Goal: Task Accomplishment & Management: Manage account settings

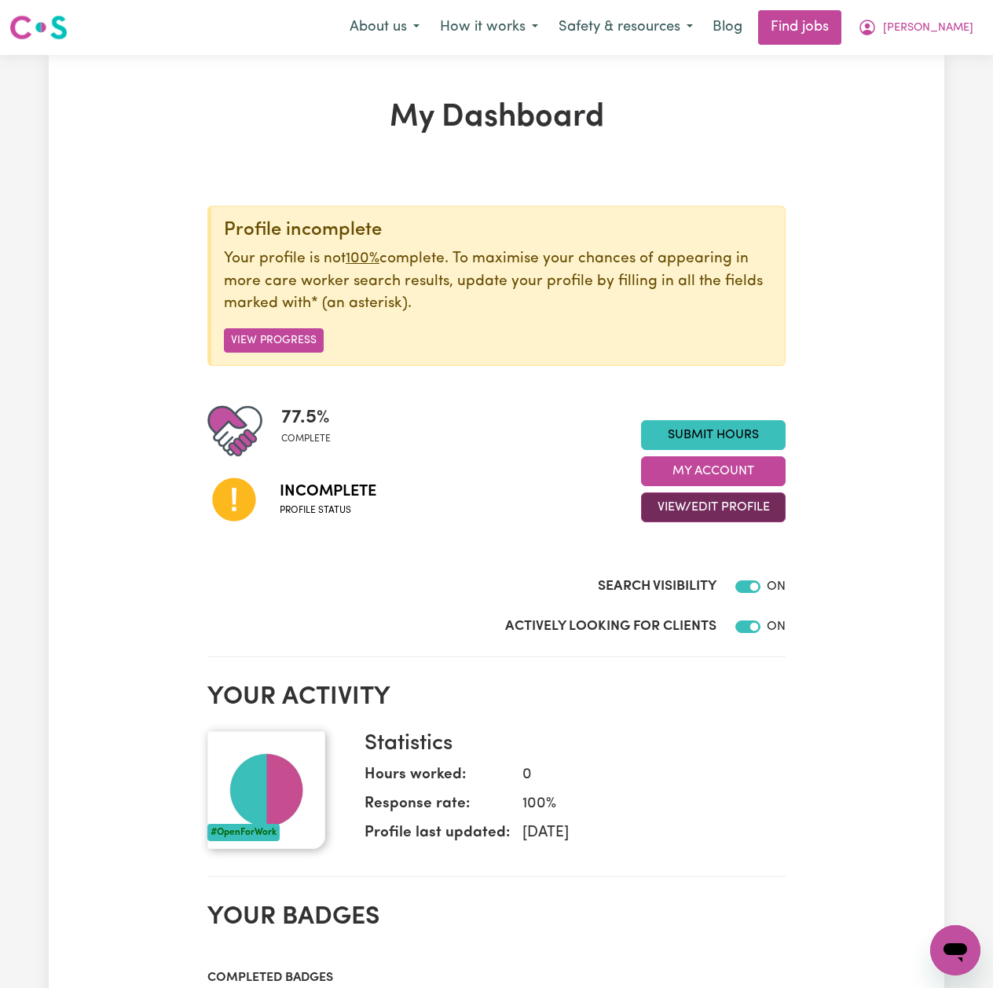
click at [666, 506] on button "View/Edit Profile" at bounding box center [713, 508] width 145 height 30
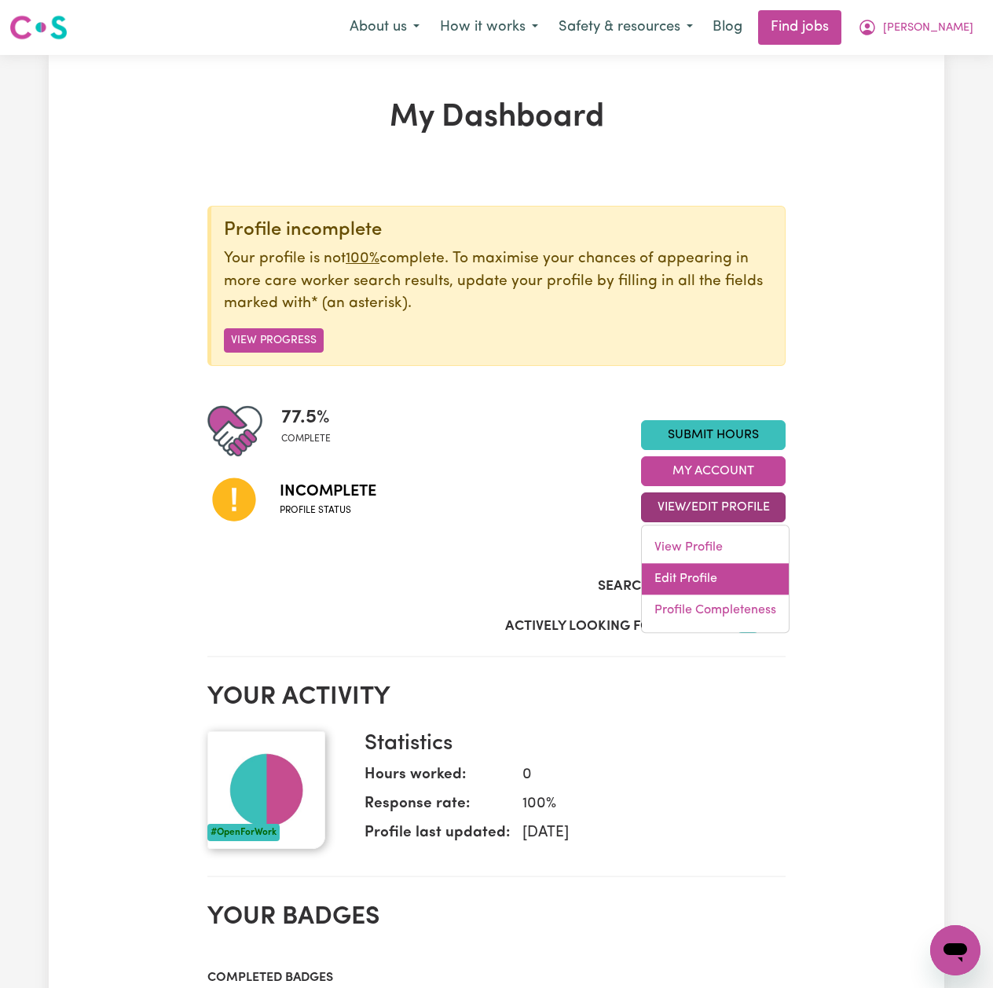
click at [676, 575] on link "Edit Profile" at bounding box center [715, 579] width 147 height 31
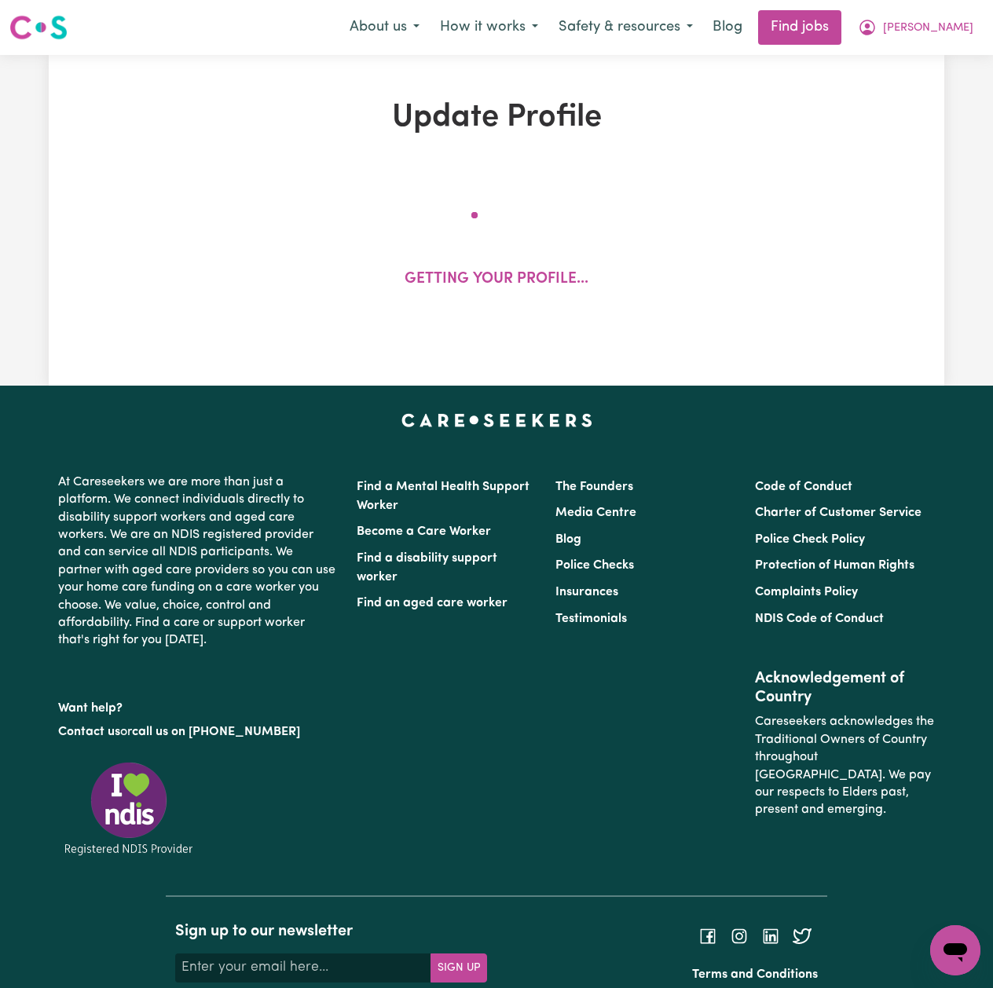
select select "[DEMOGRAPHIC_DATA]"
select select "[DEMOGRAPHIC_DATA] Citizen"
select select "Studying a healthcare related degree or qualification"
select select "85"
select select "145"
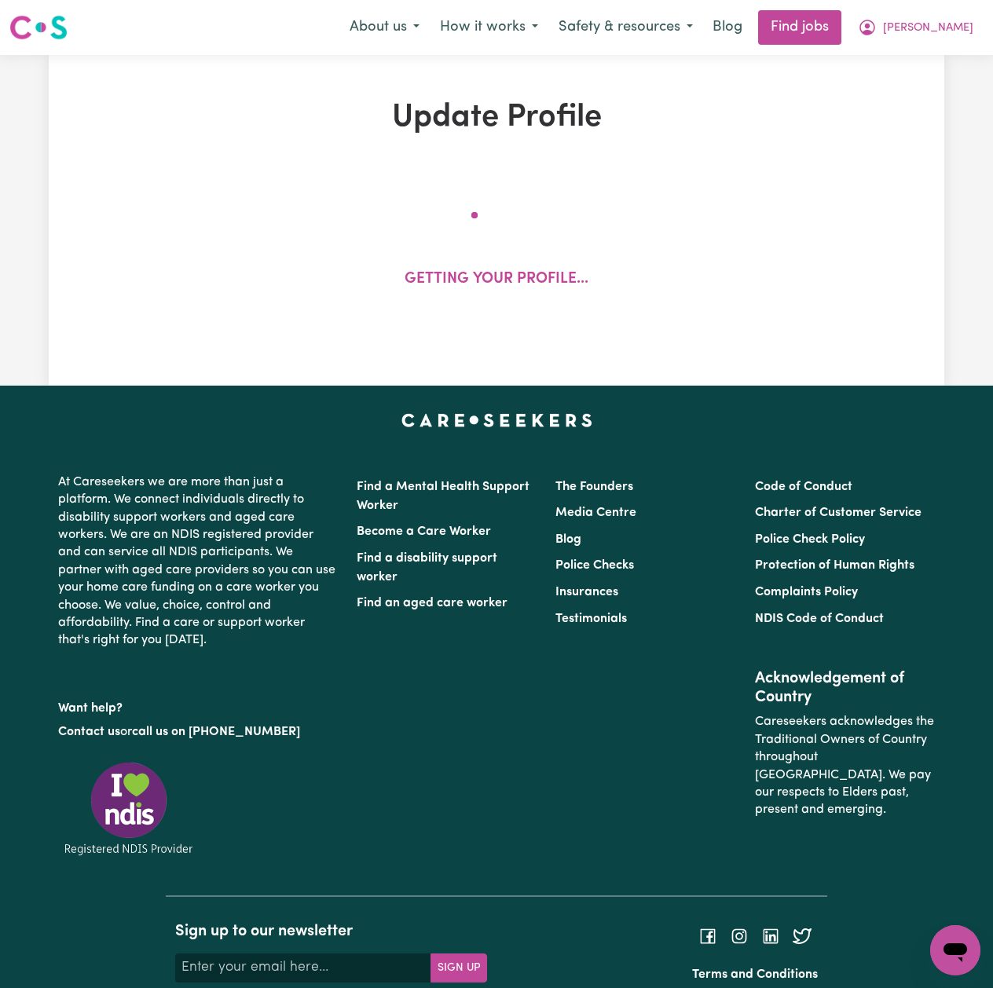
select select "162"
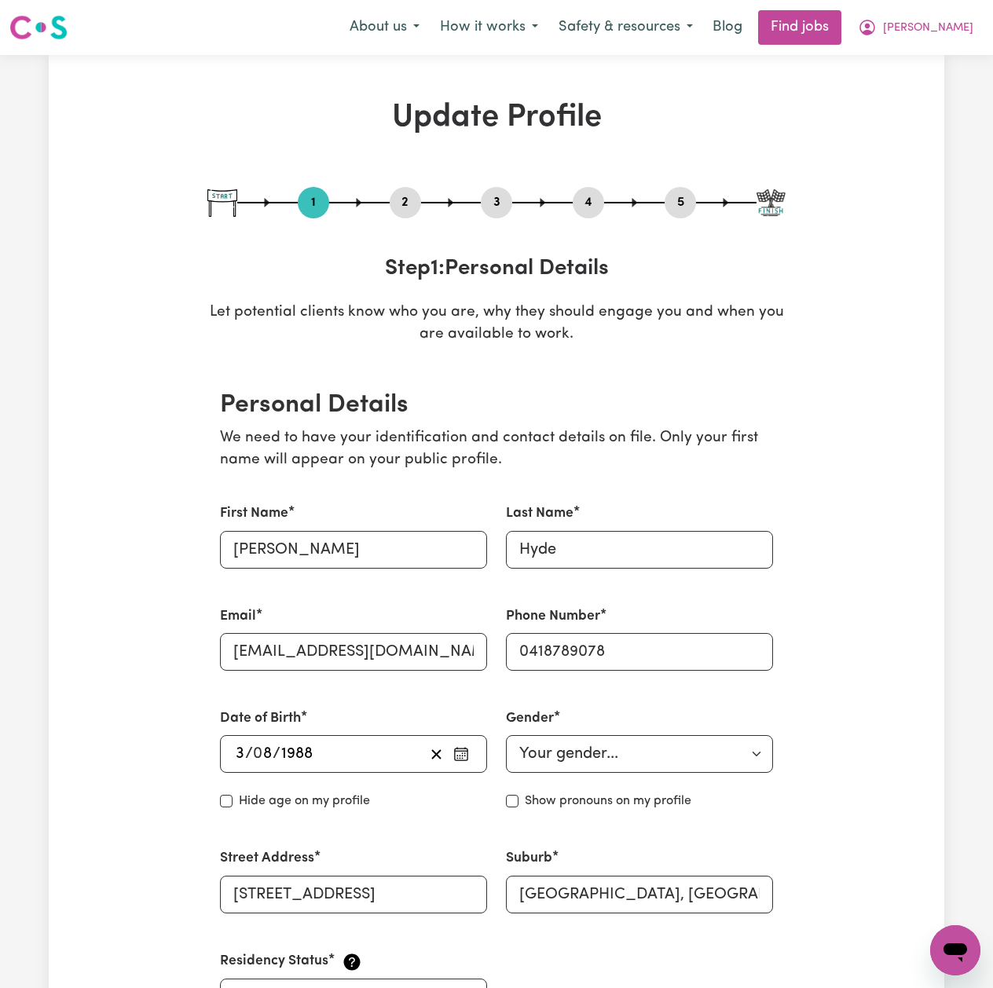
click at [402, 205] on button "2" at bounding box center [405, 202] width 31 height 20
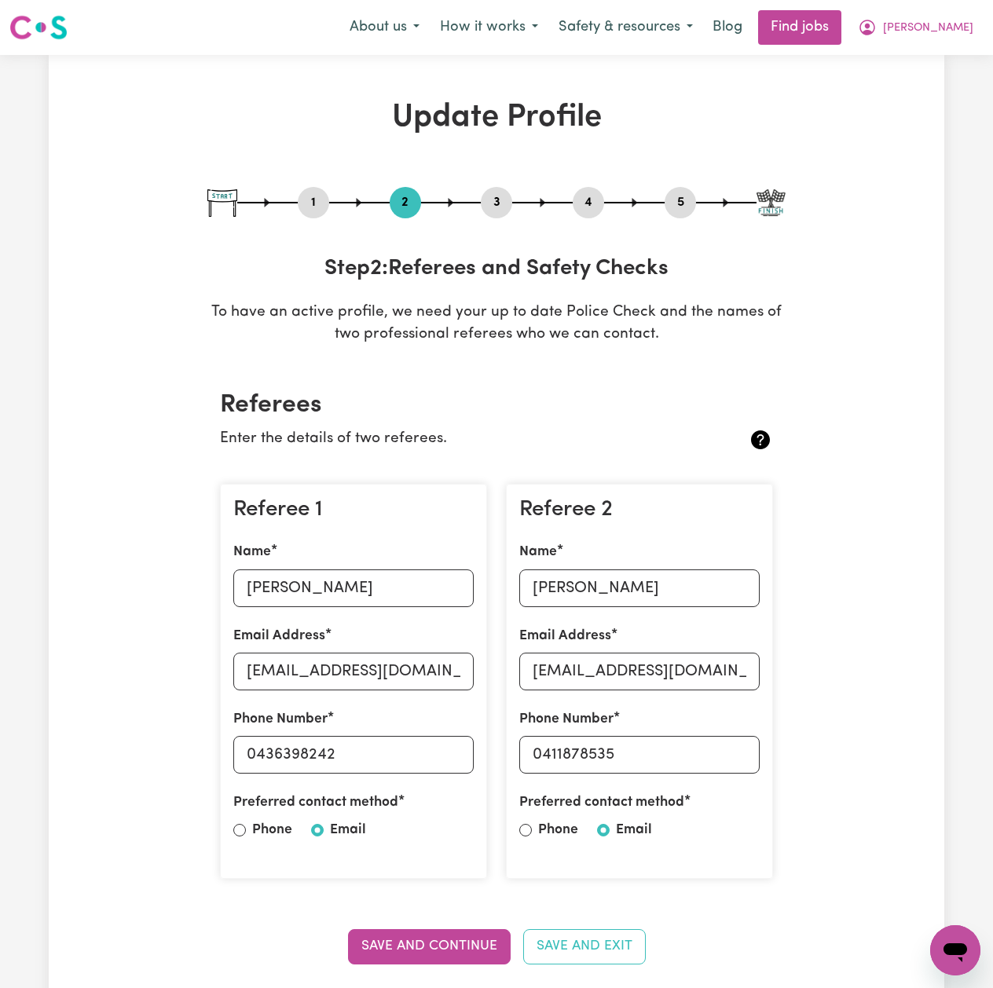
scroll to position [104, 0]
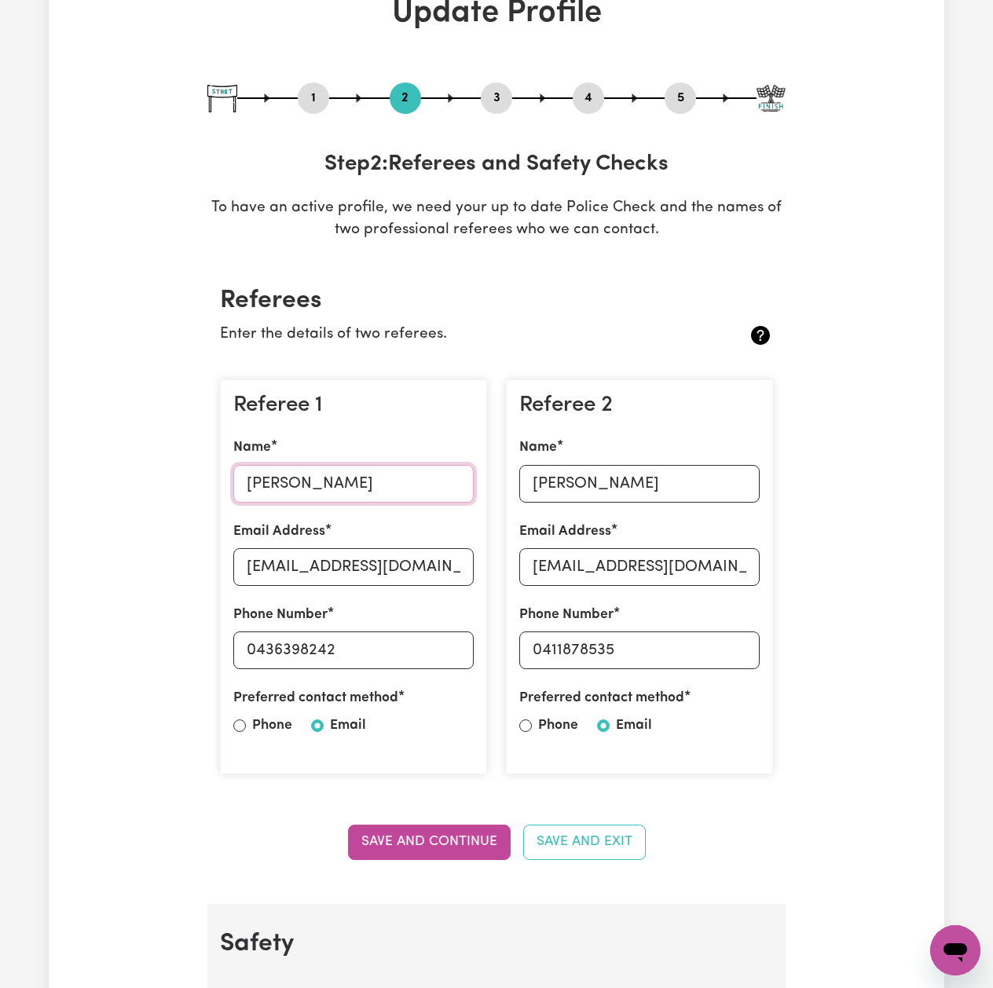
click at [268, 478] on input "Rhiannon" at bounding box center [353, 484] width 240 height 38
click at [380, 562] on input "rtownsend742@gmail.com" at bounding box center [353, 567] width 240 height 38
click at [365, 644] on input "0436398242" at bounding box center [353, 651] width 240 height 38
drag, startPoint x: 259, startPoint y: 654, endPoint x: 427, endPoint y: 666, distance: 168.6
click at [427, 666] on input "0436398242" at bounding box center [353, 651] width 240 height 38
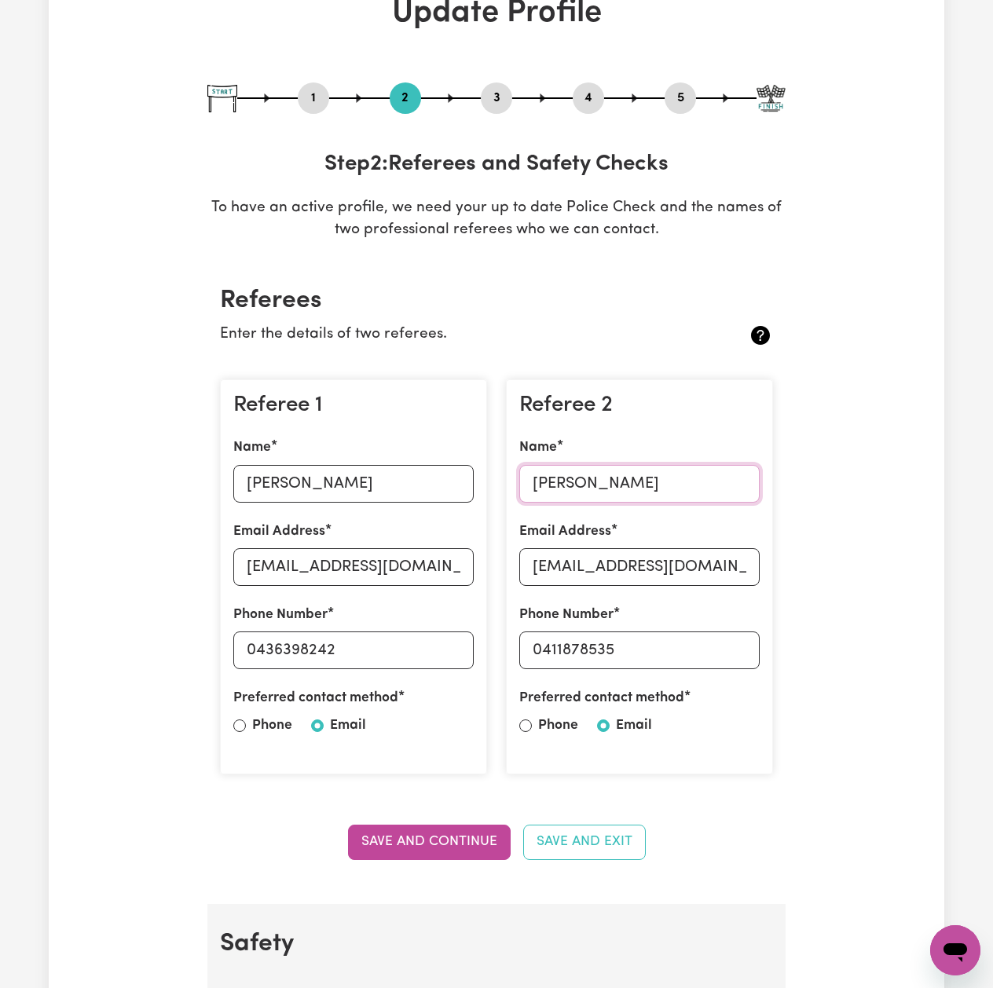
click at [545, 493] on input "Margaret" at bounding box center [639, 484] width 240 height 38
click at [586, 573] on input "megsboag3@hotmail.com" at bounding box center [639, 567] width 240 height 38
drag, startPoint x: 545, startPoint y: 651, endPoint x: 619, endPoint y: 646, distance: 74.0
click at [619, 646] on input "0411878535" at bounding box center [639, 651] width 240 height 38
click at [665, 98] on button "5" at bounding box center [680, 98] width 31 height 20
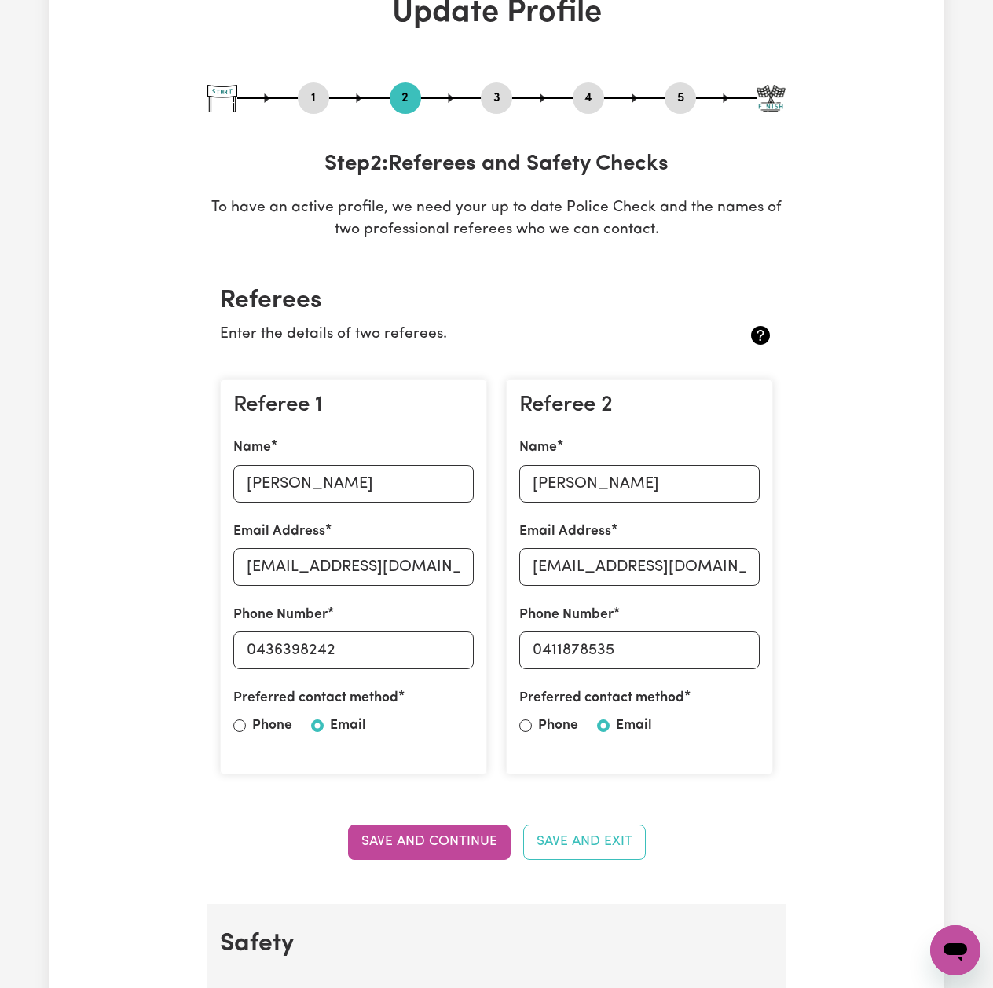
select select "I am working in another industry"
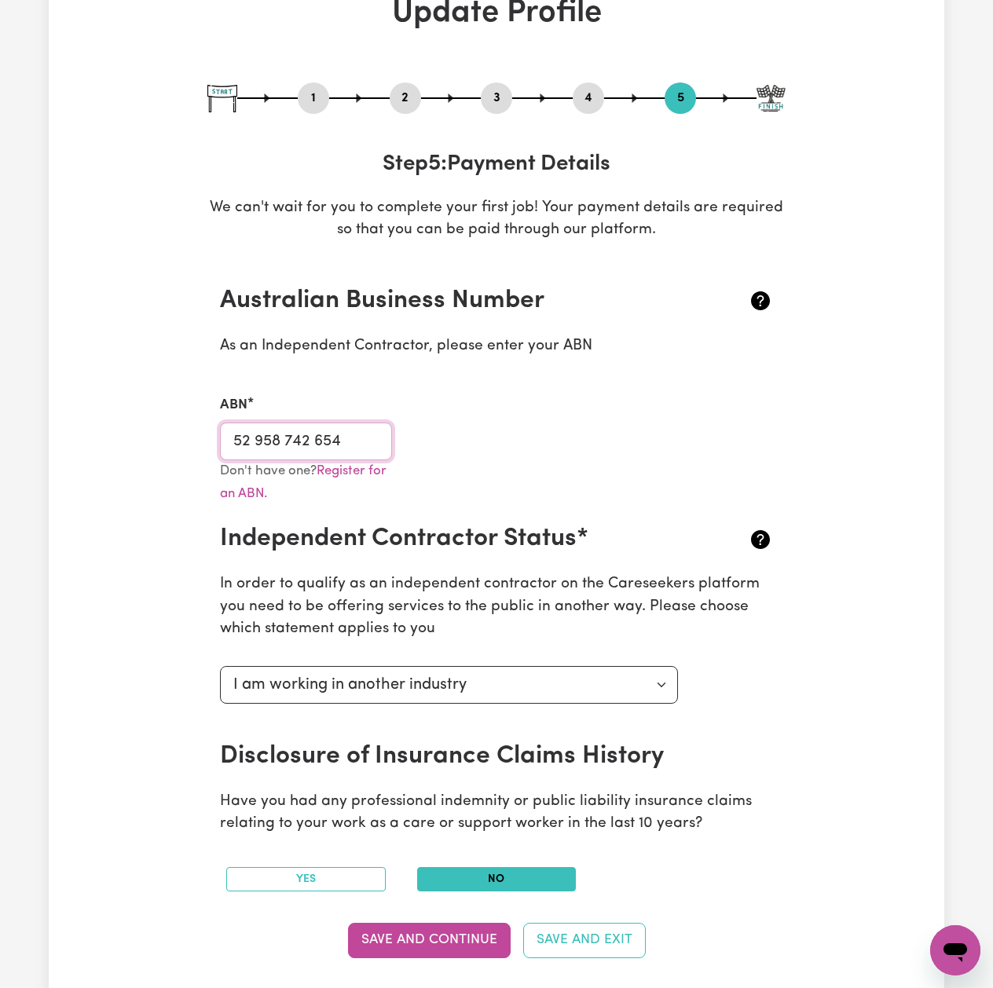
click at [318, 438] on input "52 958 742 654" at bounding box center [306, 442] width 172 height 38
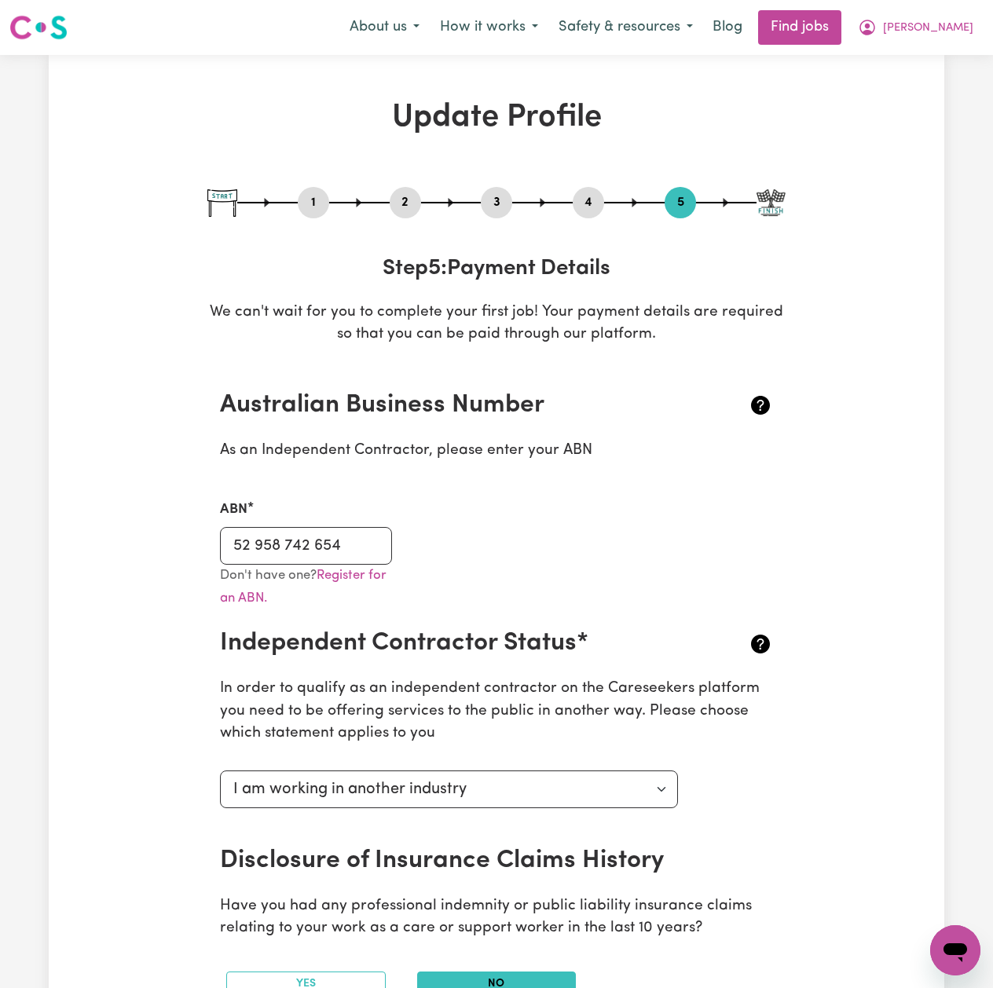
click at [407, 208] on button "2" at bounding box center [405, 202] width 31 height 20
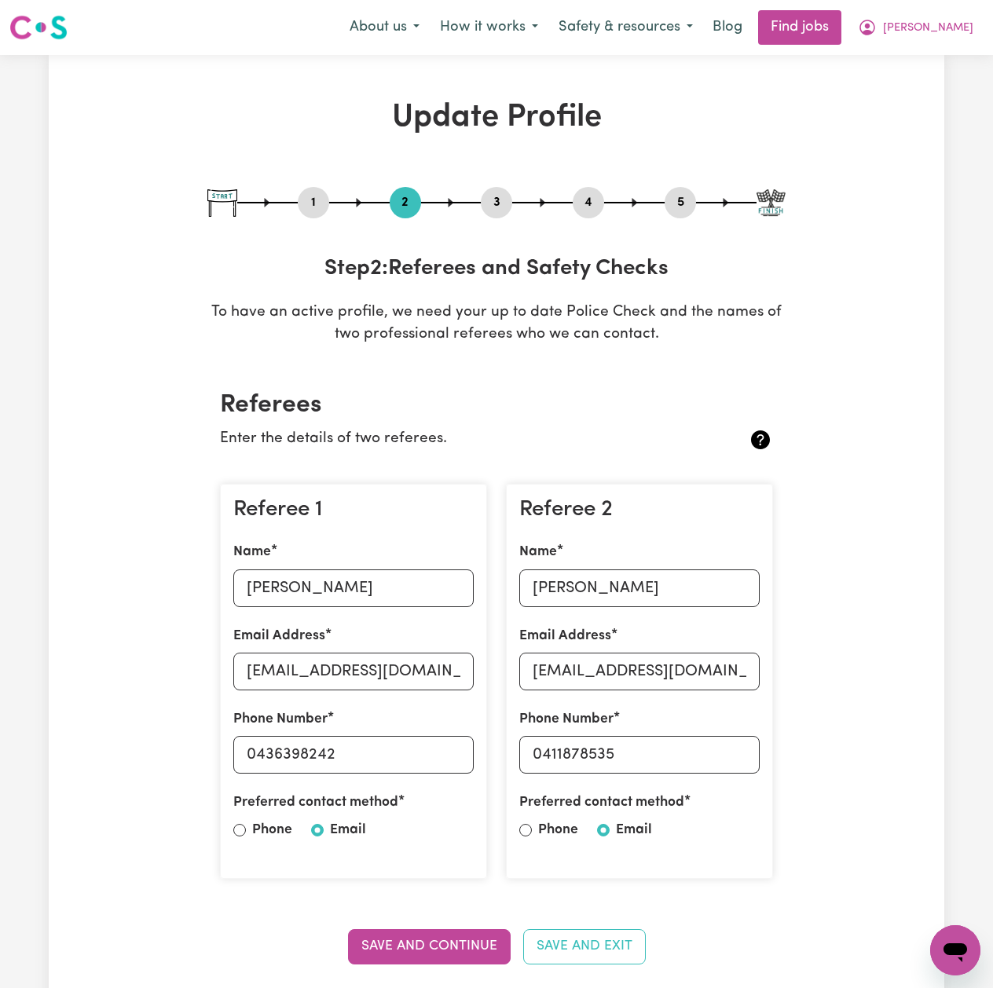
click at [490, 202] on button "3" at bounding box center [496, 202] width 31 height 20
select select "2020"
select select "2022"
select select "2011"
select select "2013"
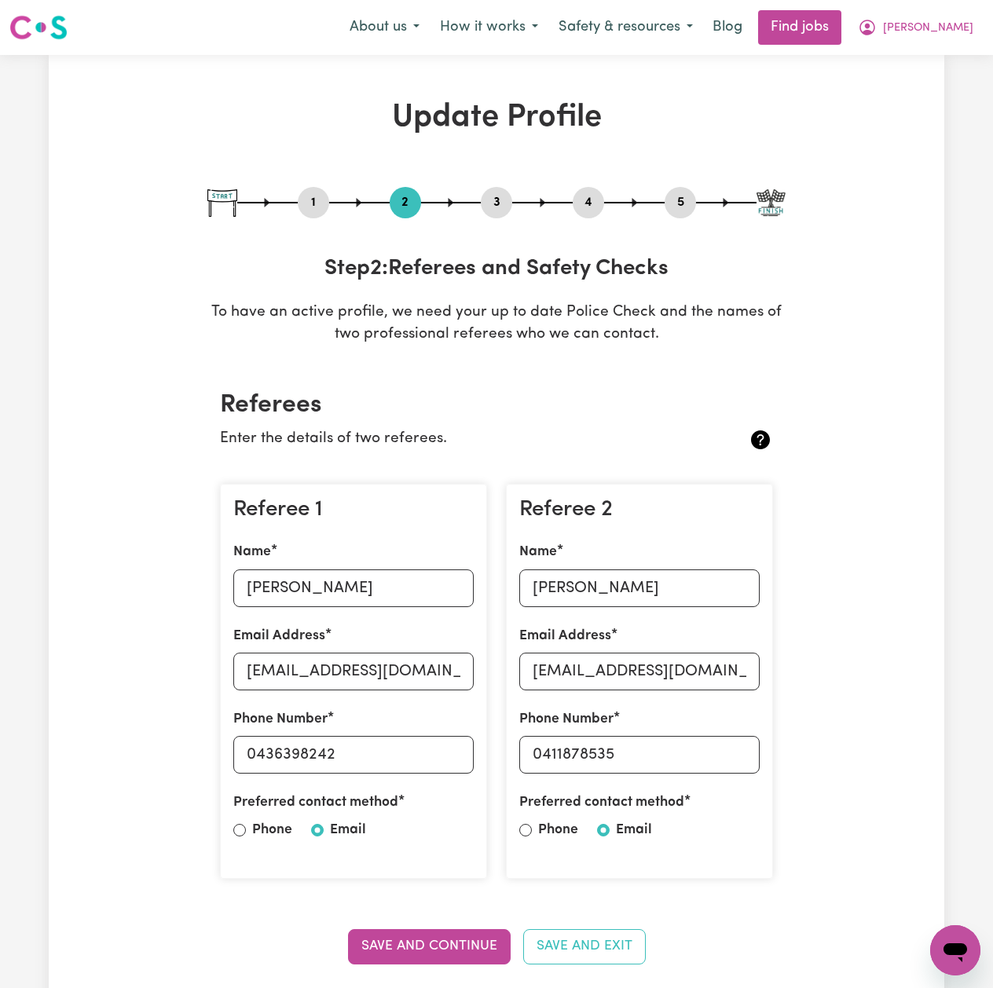
select select "Certificate III (Individual Support)"
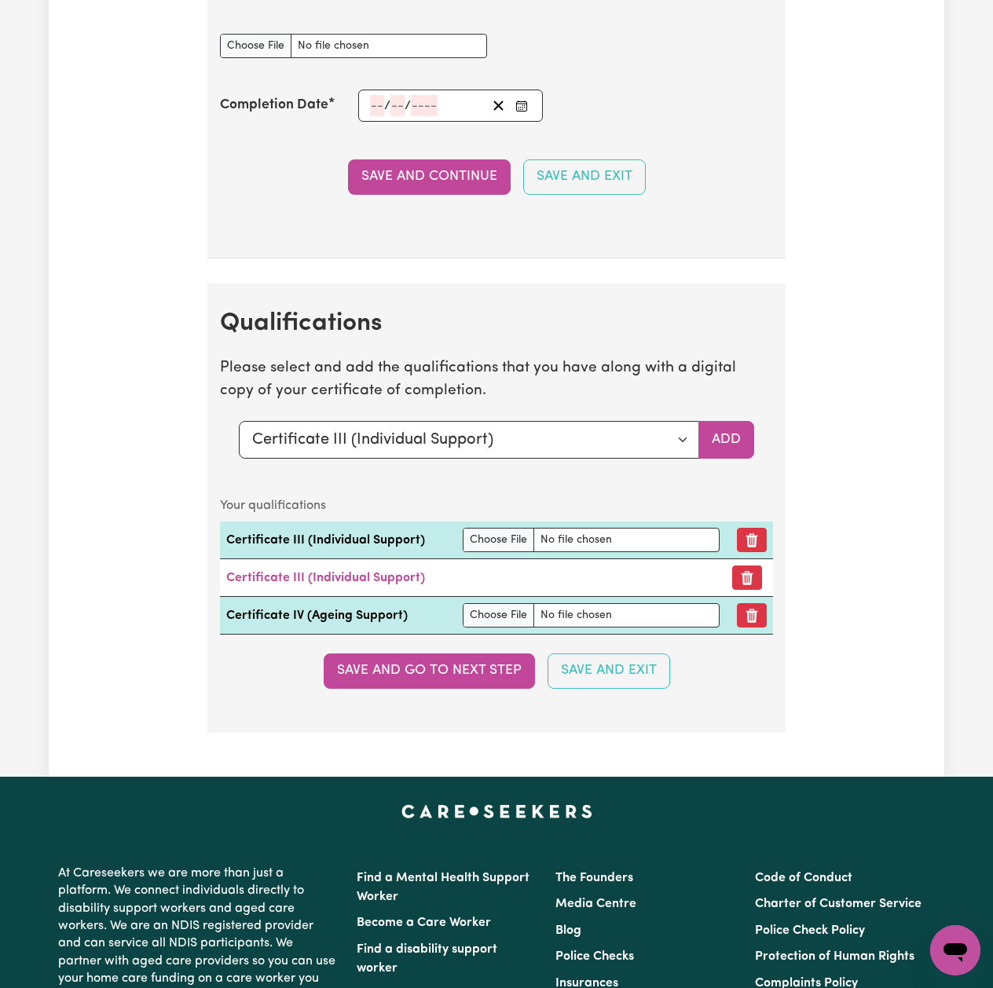
scroll to position [3857, 0]
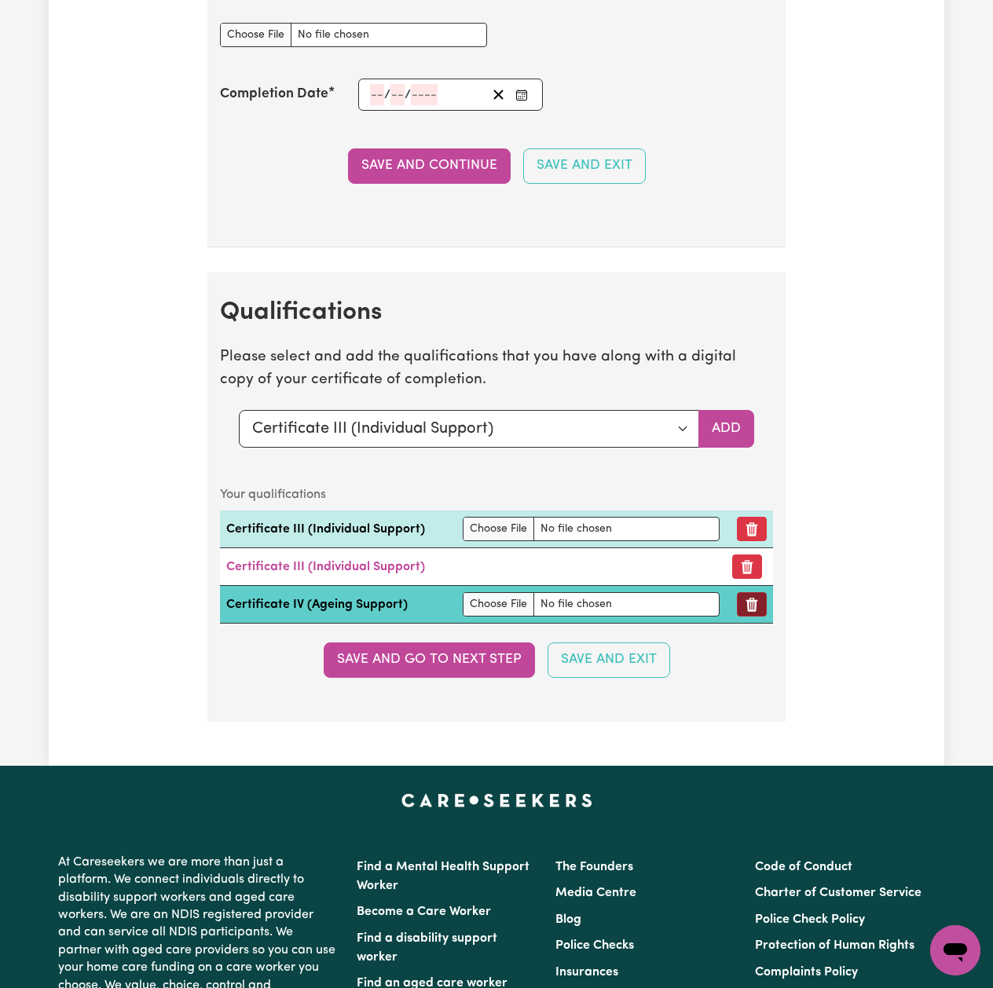
click at [754, 617] on button "Remove qualification" at bounding box center [752, 604] width 30 height 24
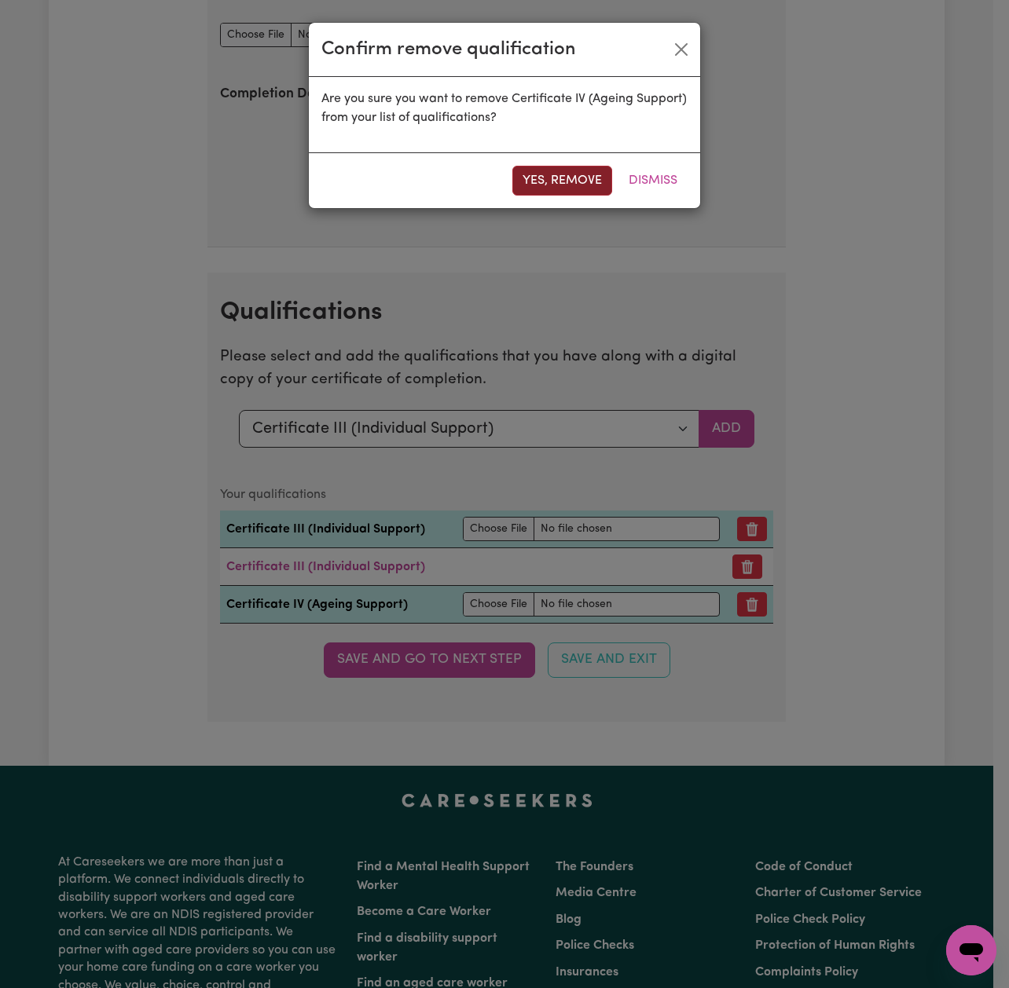
click at [558, 170] on button "Yes, remove" at bounding box center [562, 181] width 100 height 30
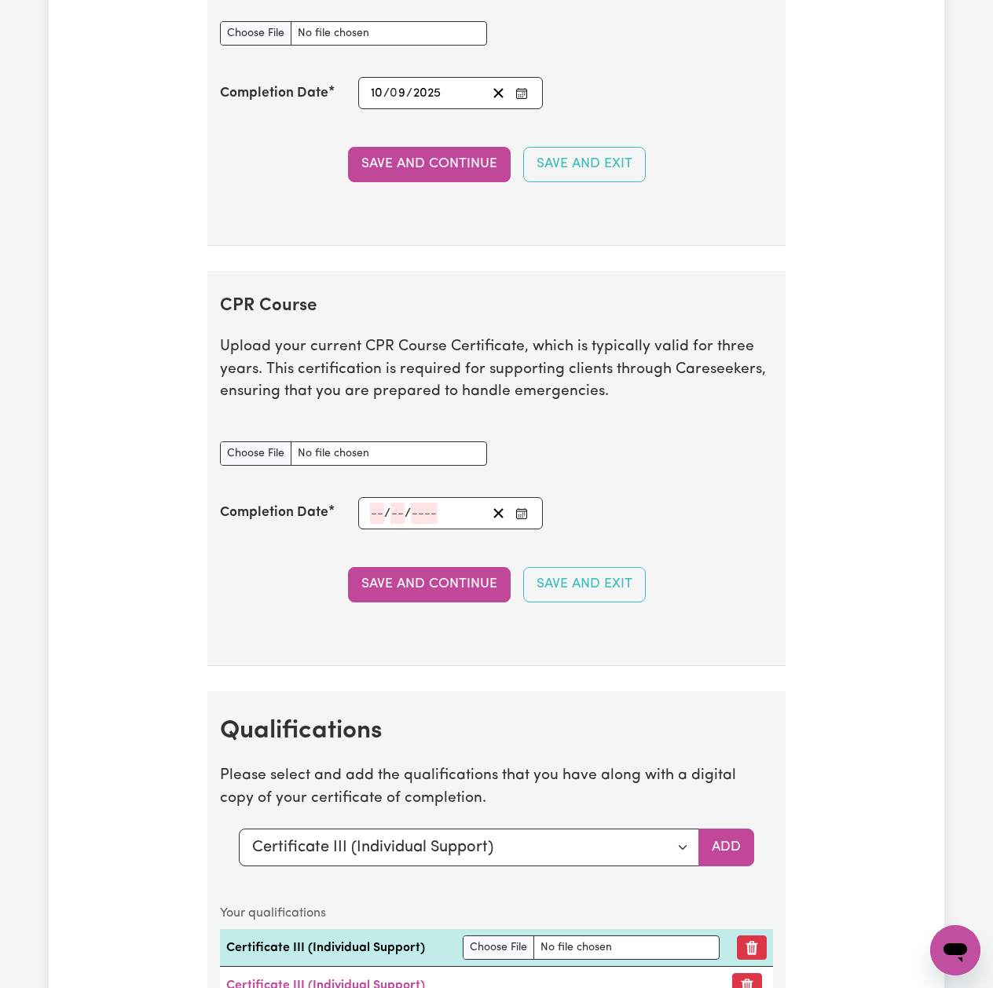
scroll to position [3228, 0]
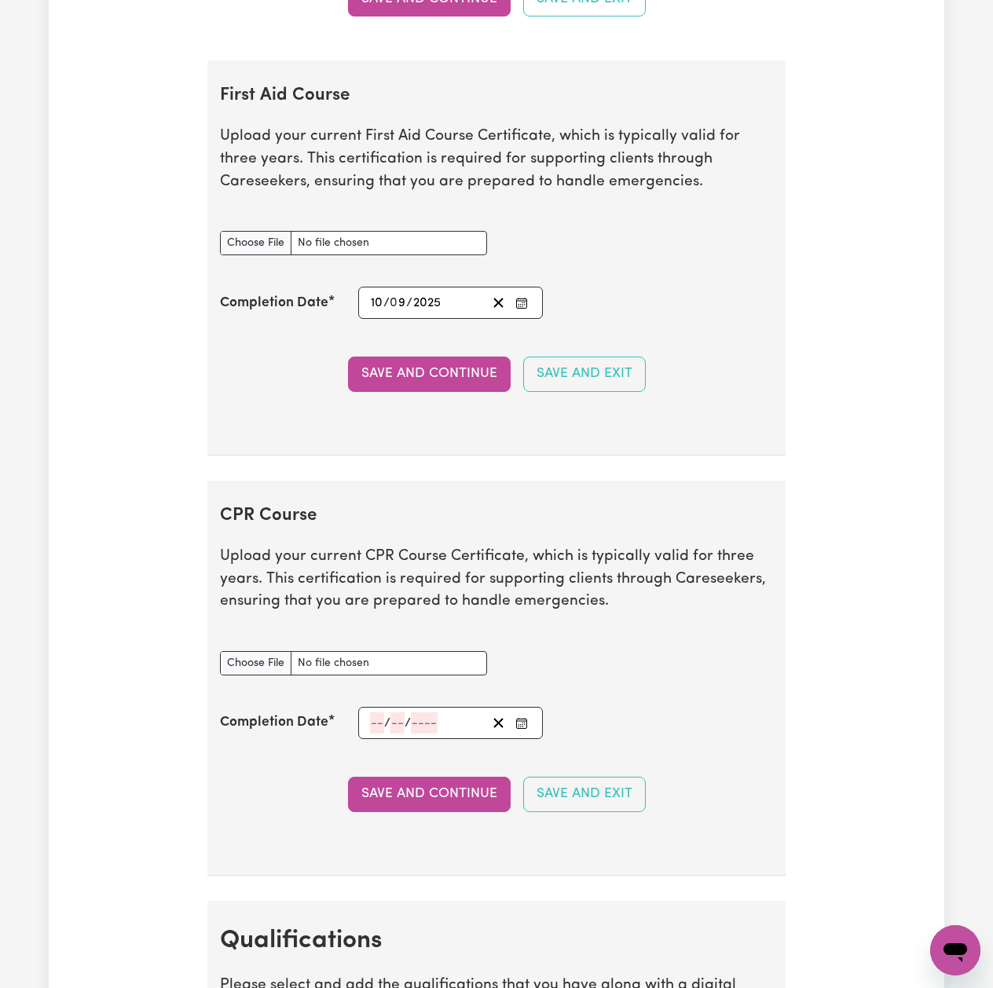
click at [522, 309] on icon "Enter the Completion Date of your First Aid Course" at bounding box center [521, 303] width 13 height 13
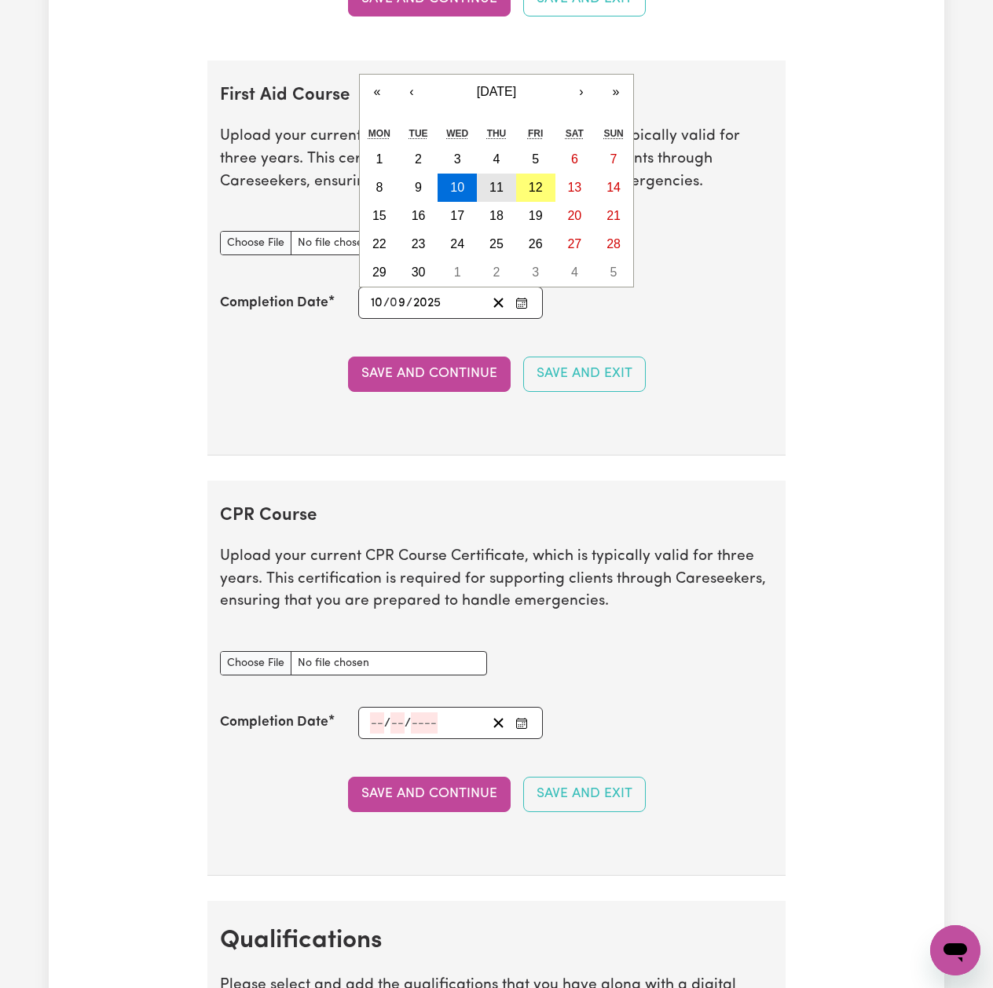
click at [506, 202] on button "11" at bounding box center [496, 188] width 39 height 28
type input "2025-09-11"
type input "11"
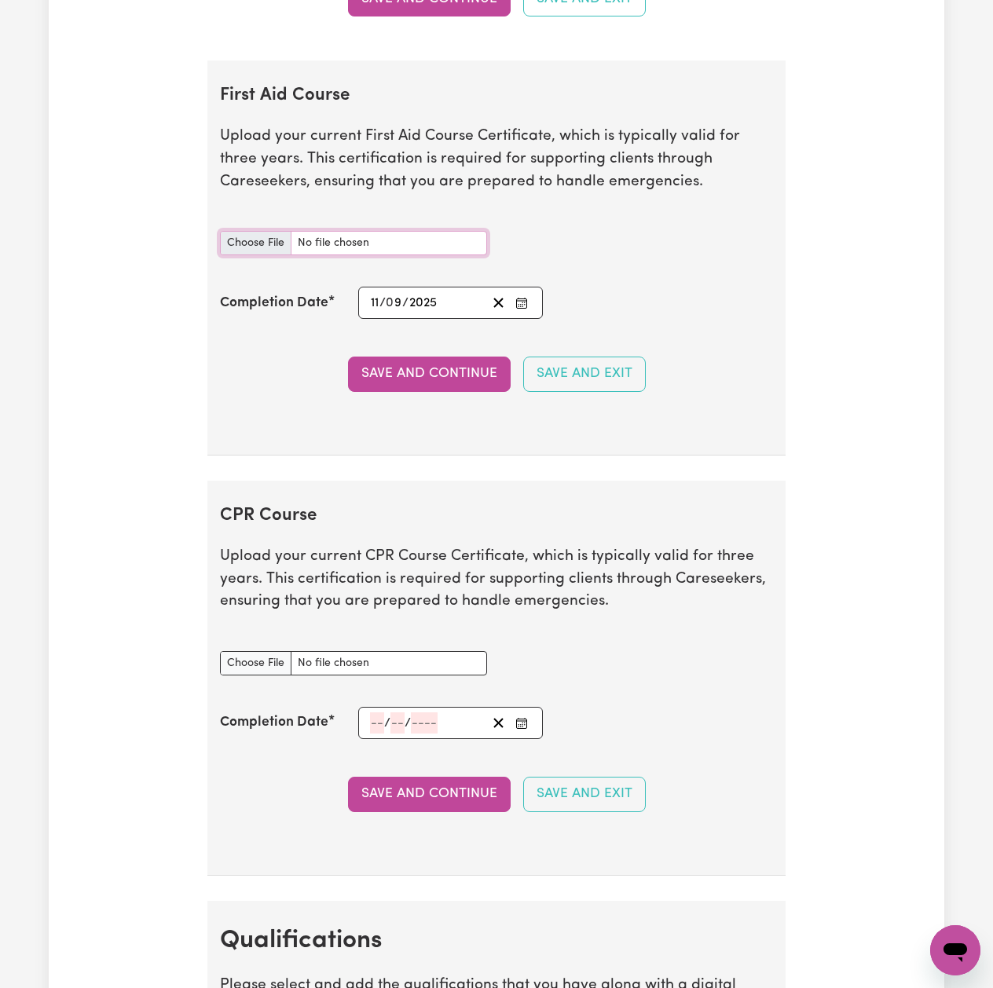
click at [262, 255] on input "First Aid Course document" at bounding box center [353, 243] width 267 height 24
type input "C:\fakepath\Amanda Hyde Basic Life Support 09112025.jpg"
click at [403, 391] on button "Save and Continue" at bounding box center [429, 374] width 163 height 35
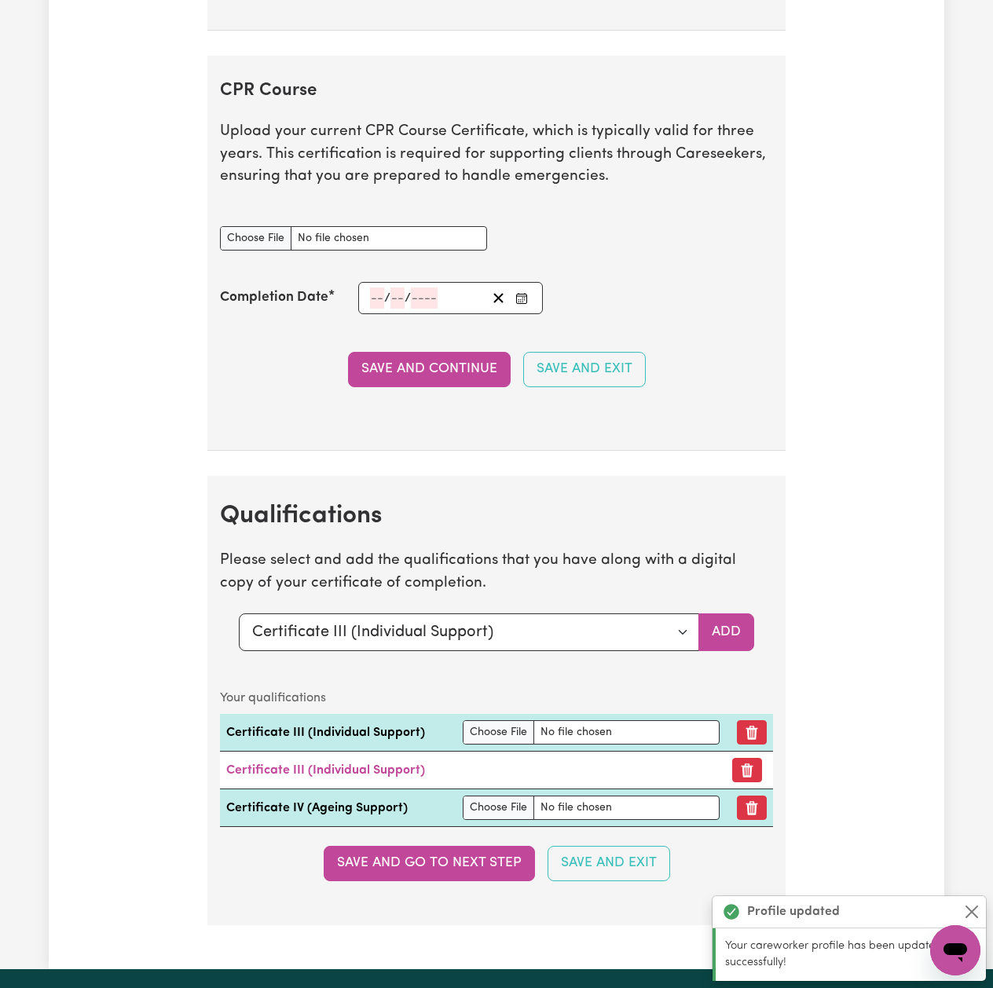
scroll to position [3951, 0]
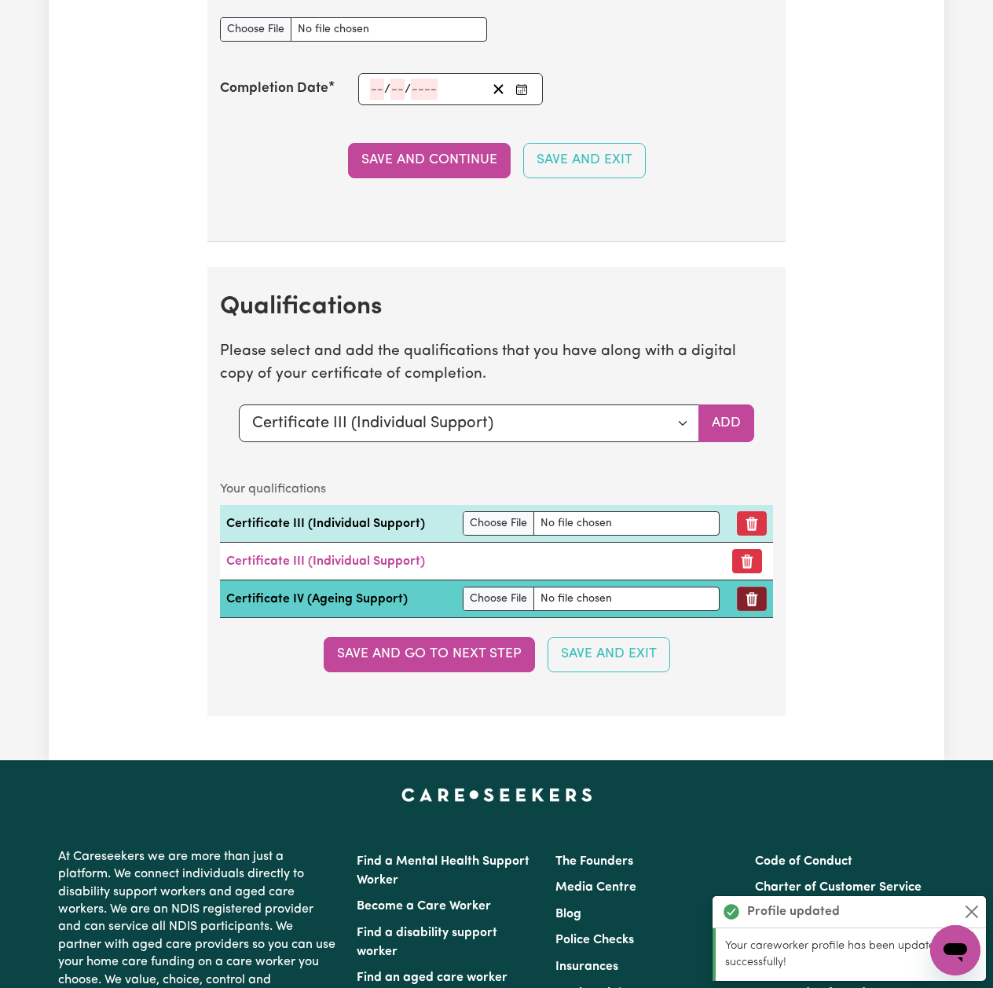
click at [755, 611] on button "Remove qualification" at bounding box center [752, 599] width 30 height 24
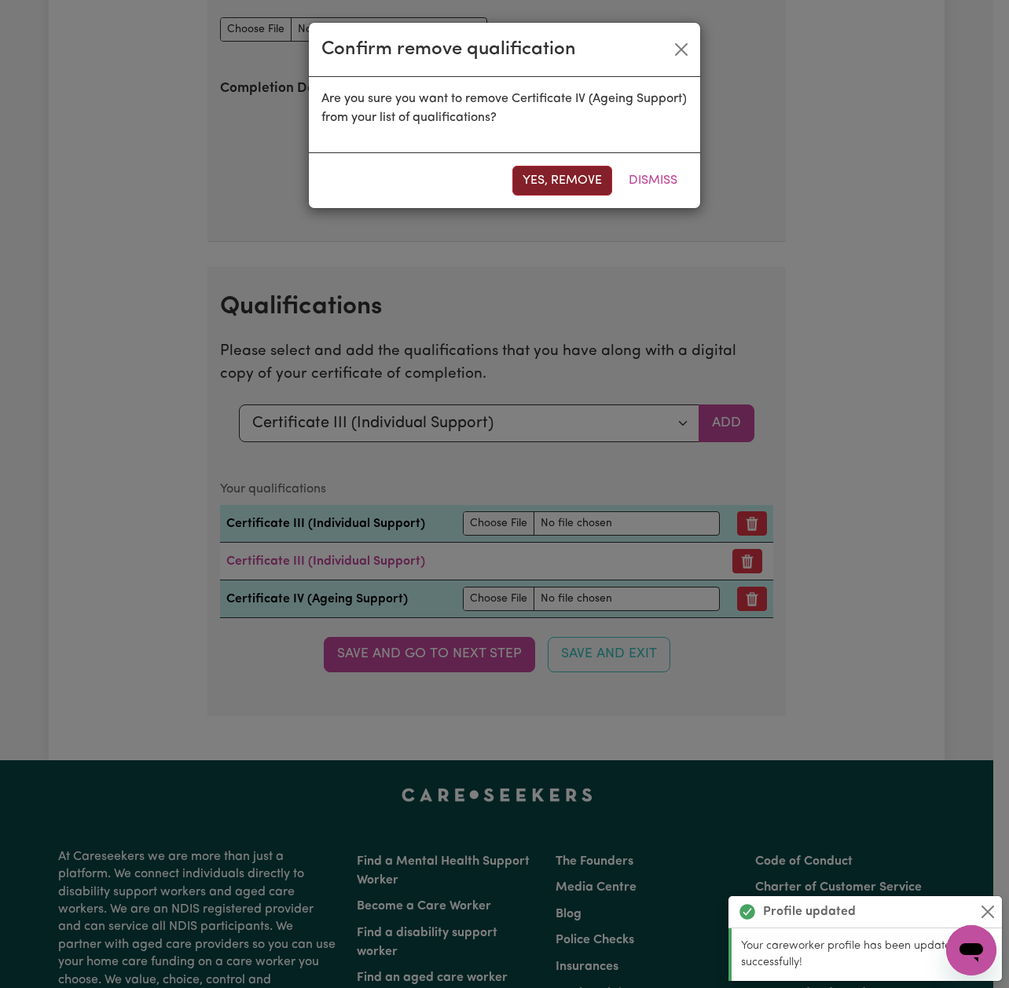
click at [562, 189] on button "Yes, remove" at bounding box center [562, 181] width 100 height 30
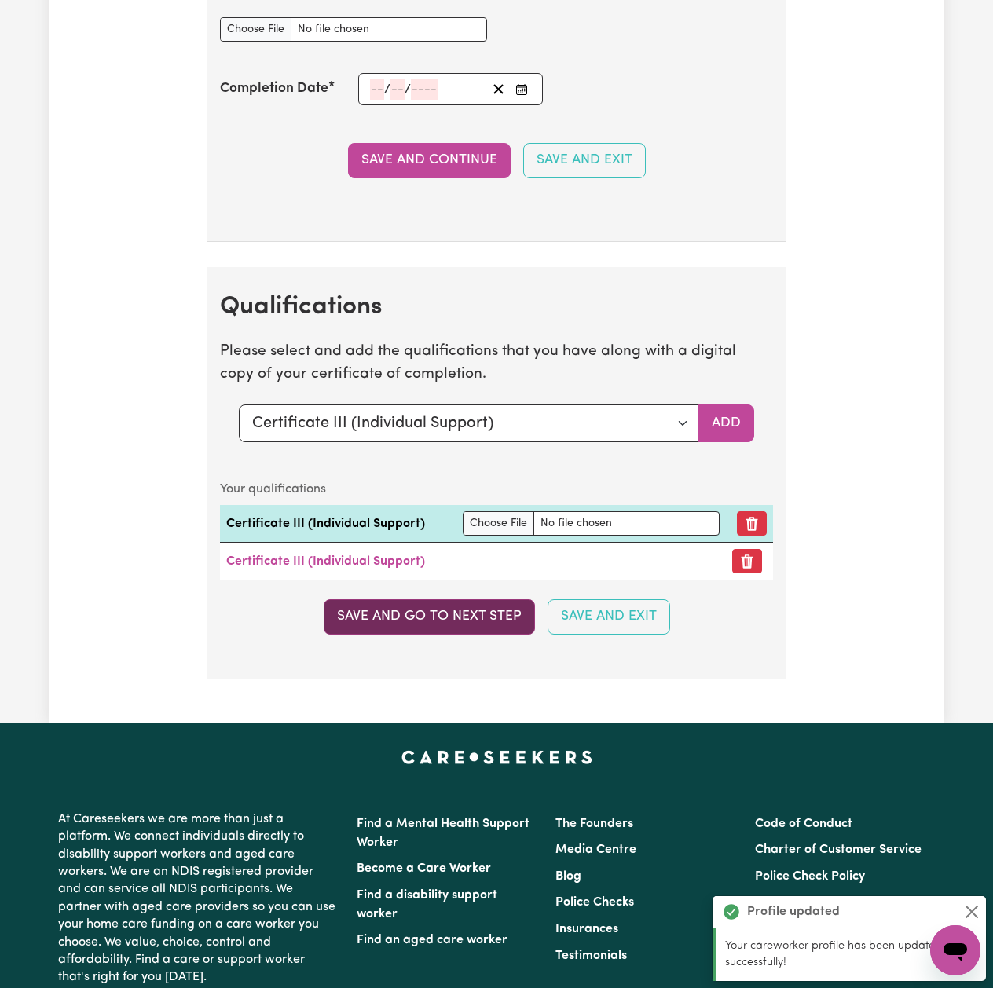
click at [409, 634] on button "Save and go to next step" at bounding box center [429, 616] width 211 height 35
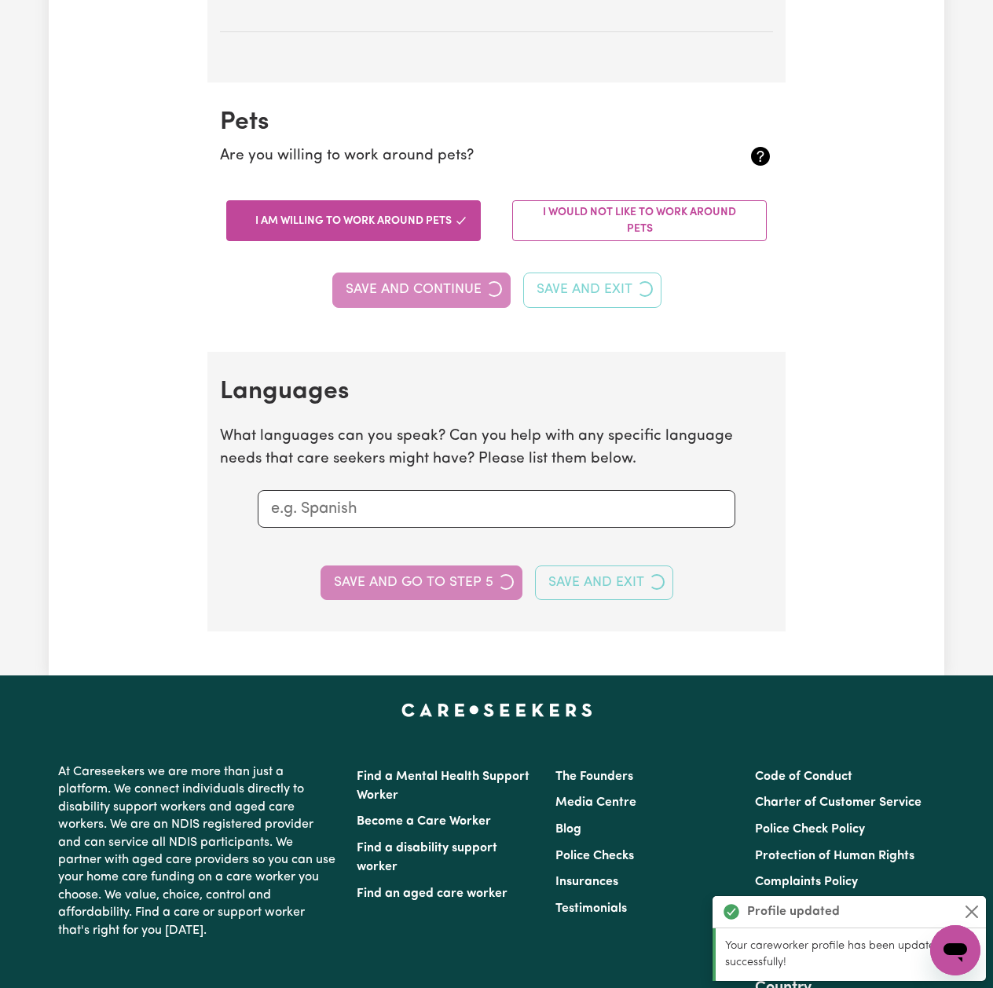
scroll to position [0, 0]
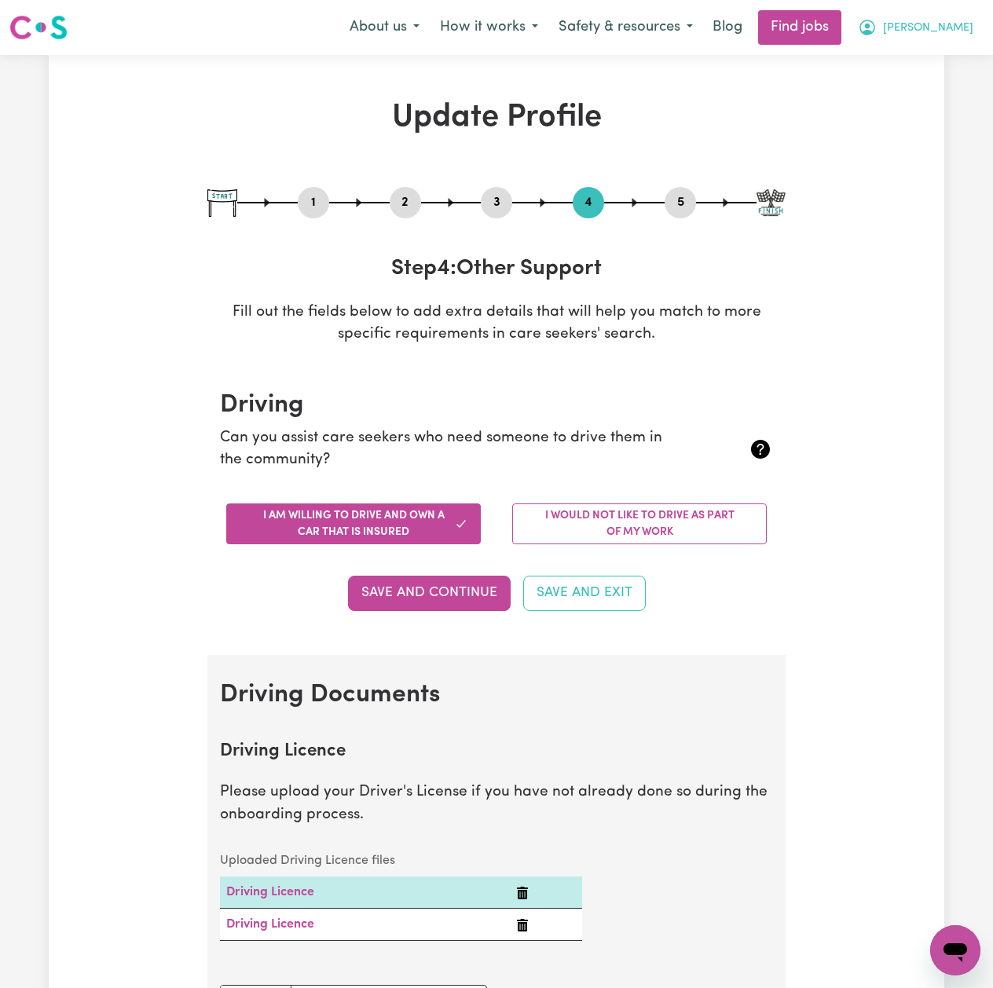
click at [943, 30] on span "[PERSON_NAME]" at bounding box center [928, 28] width 90 height 17
click at [925, 83] on link "My Dashboard" at bounding box center [921, 90] width 124 height 30
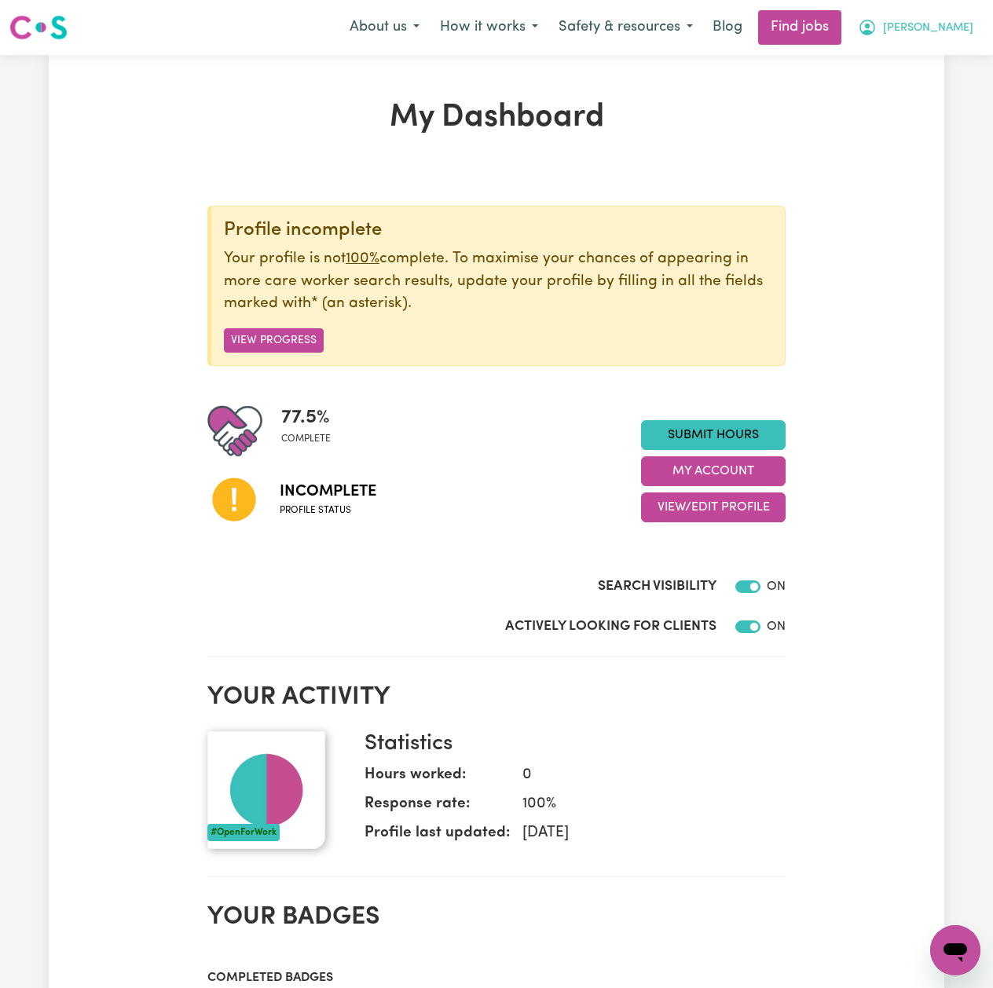
click at [937, 20] on span "[PERSON_NAME]" at bounding box center [928, 28] width 90 height 17
click at [911, 114] on link "Logout" at bounding box center [921, 120] width 124 height 30
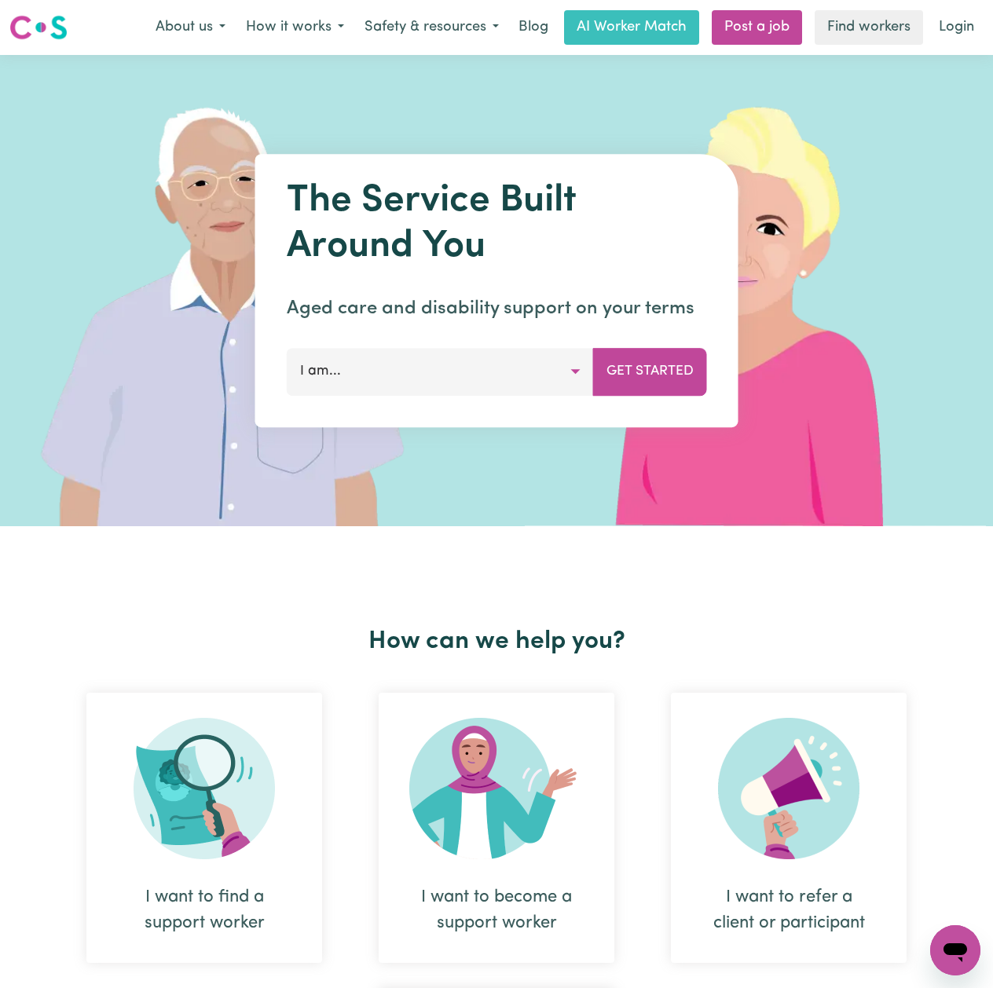
click at [971, 32] on link "Login" at bounding box center [956, 27] width 54 height 35
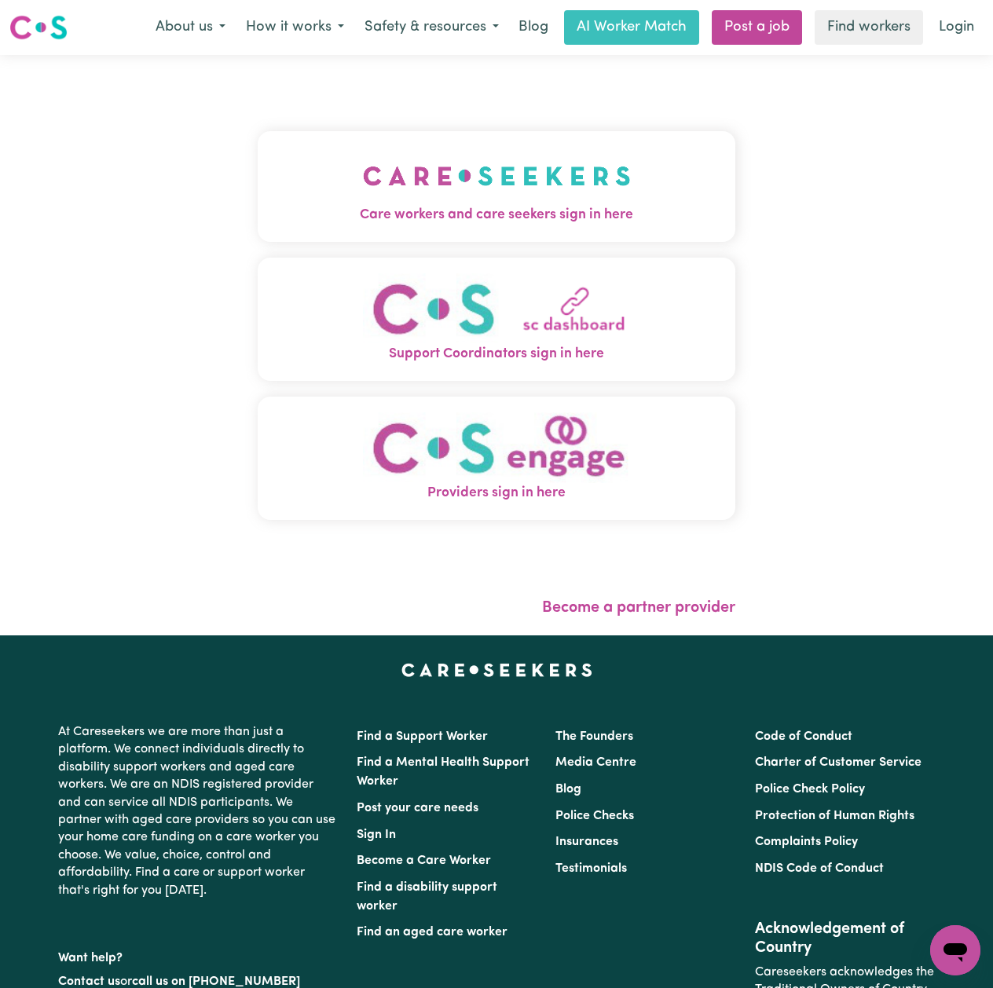
click at [363, 151] on img "Care workers and care seekers sign in here" at bounding box center [497, 176] width 268 height 58
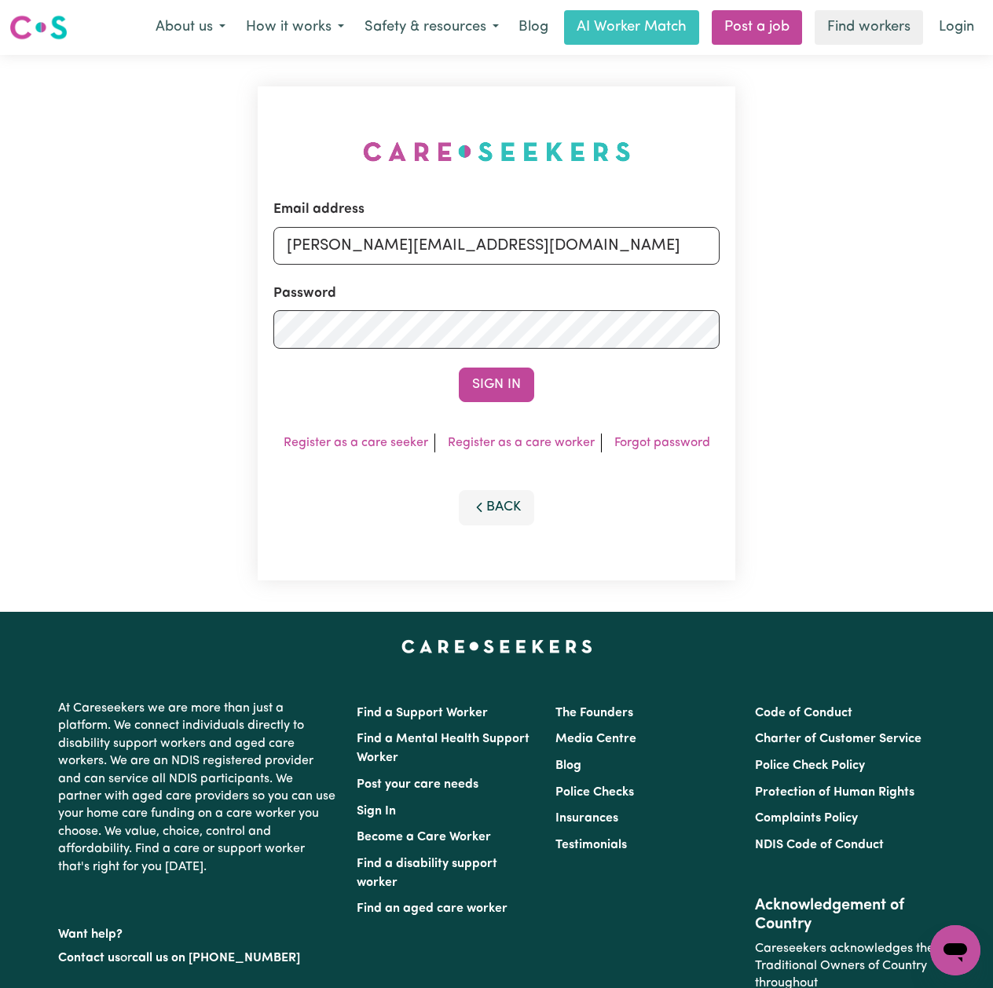
click at [434, 224] on div "Email address toni@careseekers.com.au" at bounding box center [496, 232] width 446 height 64
drag, startPoint x: 416, startPoint y: 253, endPoint x: 409, endPoint y: 262, distance: 10.7
click at [416, 253] on input "toni@careseekers.com.au" at bounding box center [496, 246] width 446 height 38
drag, startPoint x: 369, startPoint y: 250, endPoint x: 683, endPoint y: 253, distance: 314.2
click at [686, 252] on input "Superuser~jakedworkin@hotmail.com" at bounding box center [496, 246] width 446 height 38
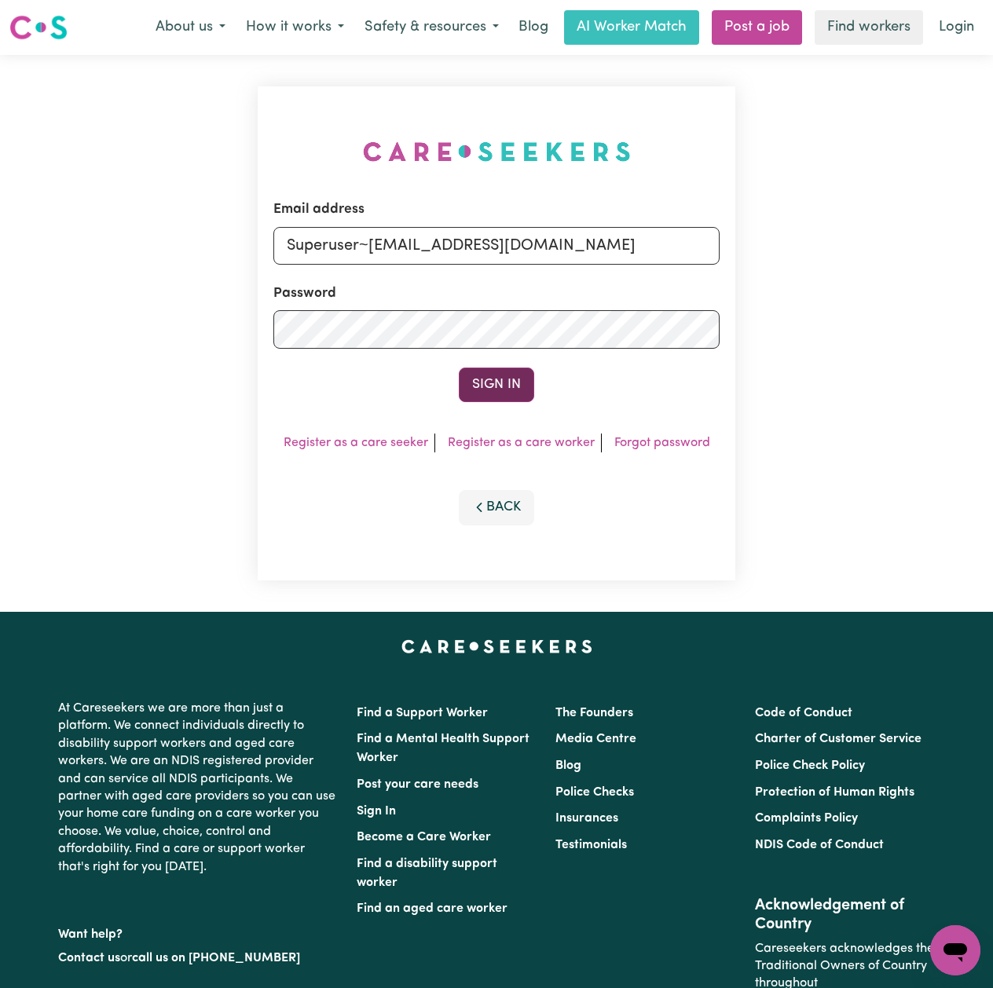
type input "Superuser~veerkaran272@gmail.com"
click at [478, 381] on button "Sign In" at bounding box center [496, 385] width 75 height 35
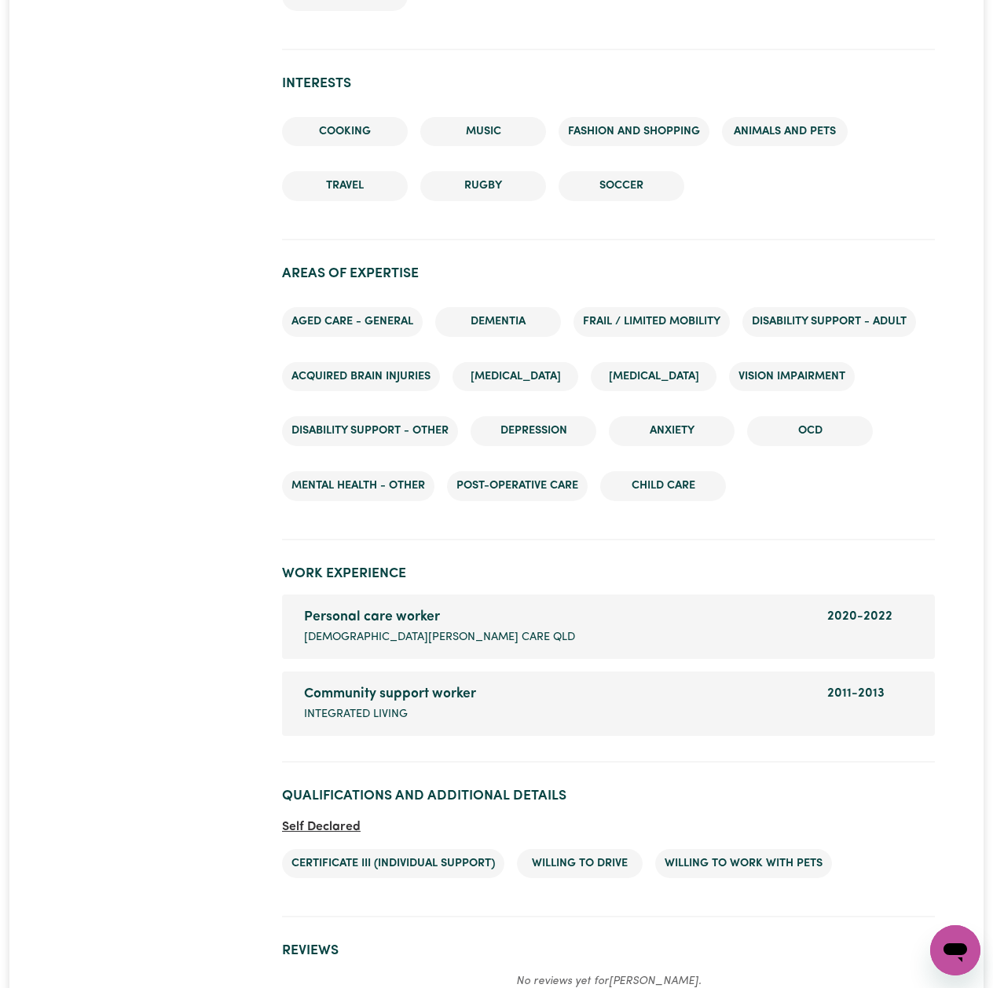
scroll to position [1892, 0]
